Goal: Task Accomplishment & Management: Complete application form

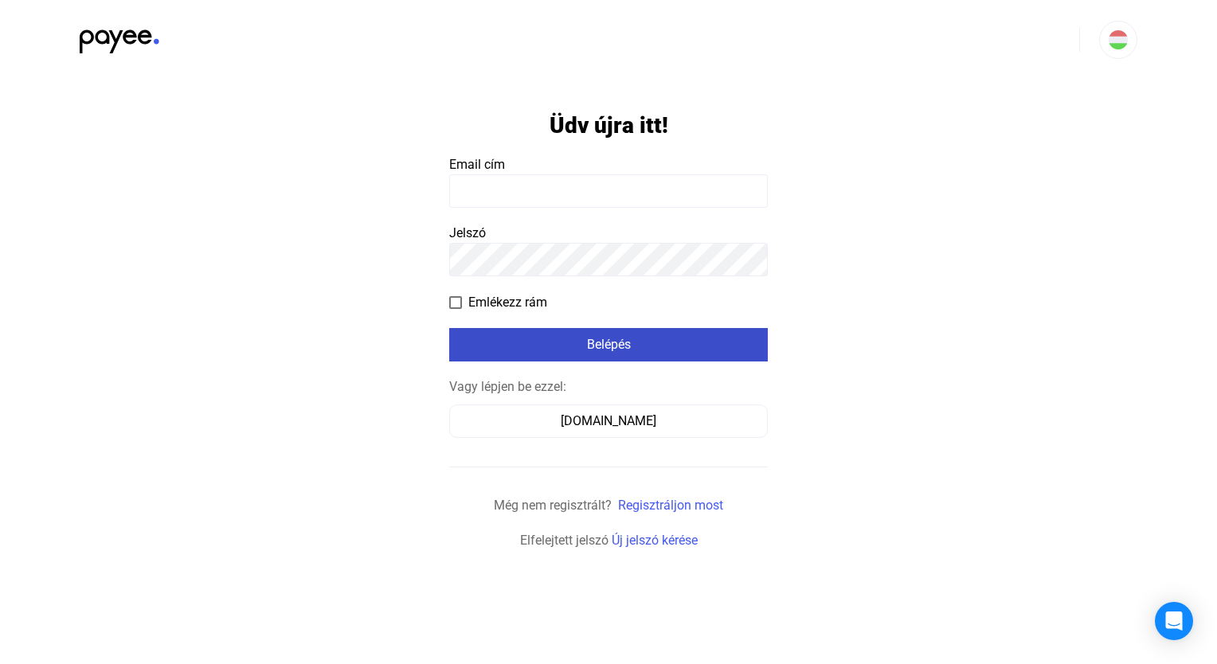
type input "**********"
click at [585, 353] on div "Belépés" at bounding box center [608, 344] width 309 height 19
